Goal: Task Accomplishment & Management: Complete application form

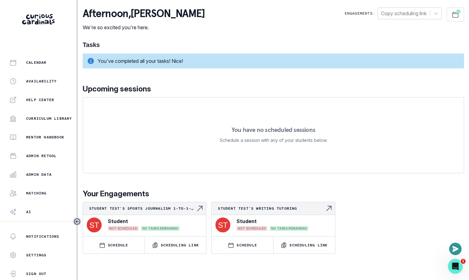
scroll to position [120, 0]
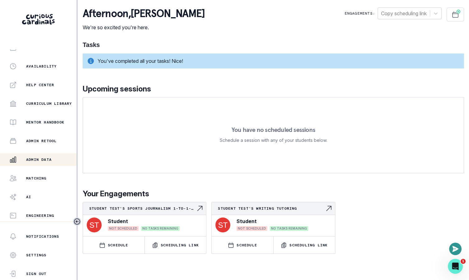
drag, startPoint x: 43, startPoint y: 169, endPoint x: 42, endPoint y: 159, distance: 10.3
click at [42, 159] on div "Home Messaging Students Finance Browse Mentors Guardian Guide Calendar Availabi…" at bounding box center [38, 135] width 76 height 172
click at [42, 159] on p "Admin Data" at bounding box center [38, 159] width 25 height 5
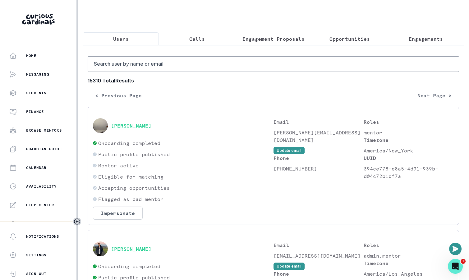
click at [289, 42] on p "Engagement Proposals" at bounding box center [273, 38] width 62 height 7
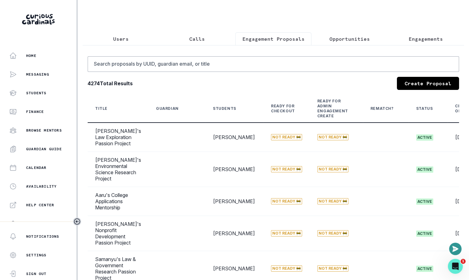
click at [429, 86] on link "Create Proposal" at bounding box center [428, 83] width 62 height 13
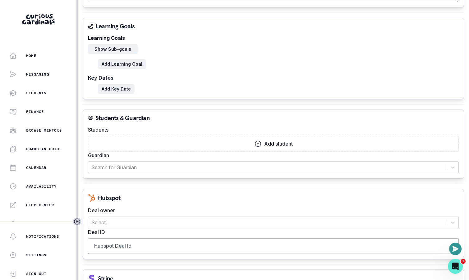
scroll to position [382, 0]
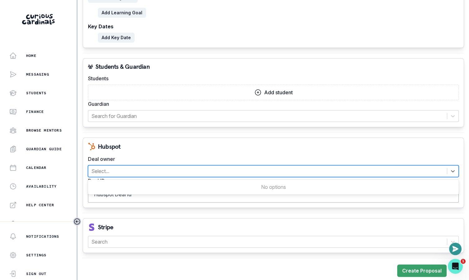
click at [200, 169] on div at bounding box center [267, 171] width 353 height 9
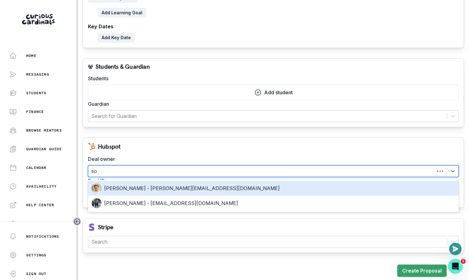
type input "s"
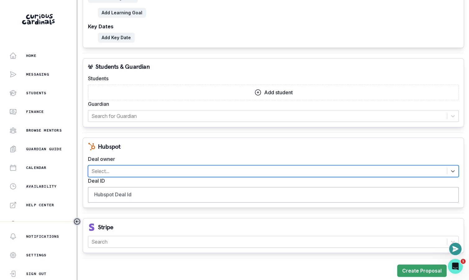
click at [156, 172] on div at bounding box center [267, 171] width 353 height 9
click at [129, 169] on div at bounding box center [267, 171] width 353 height 9
